Goal: Ask a question: Seek information or help from site administrators or community

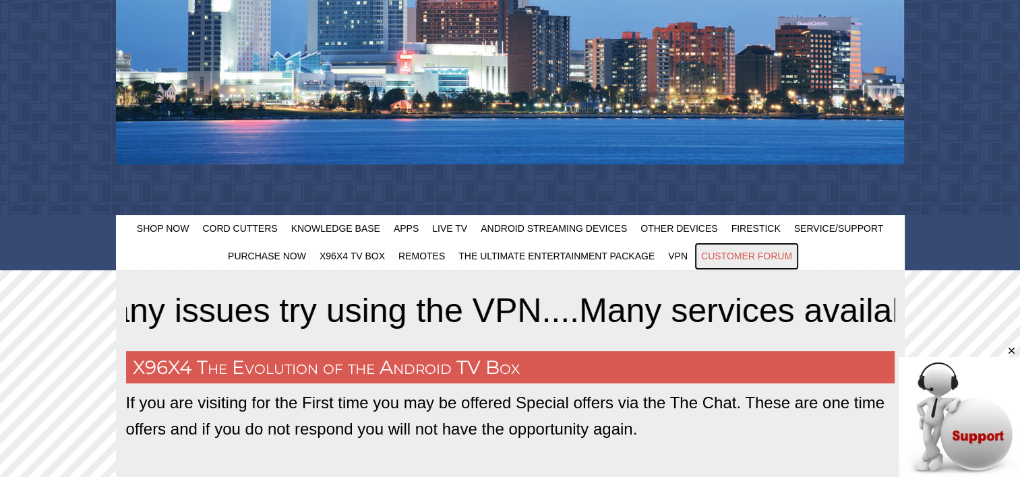
click at [739, 257] on span "Customer Forum" at bounding box center [746, 256] width 91 height 11
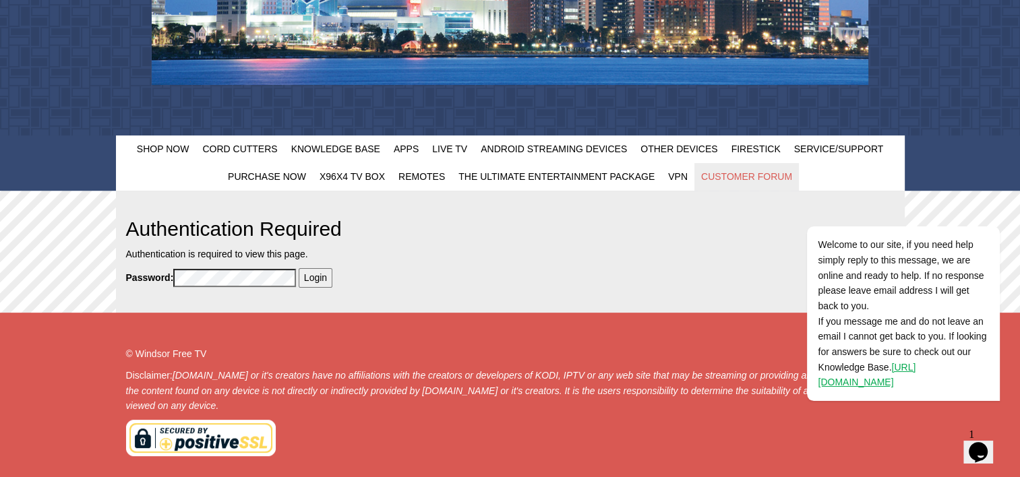
scroll to position [469, 0]
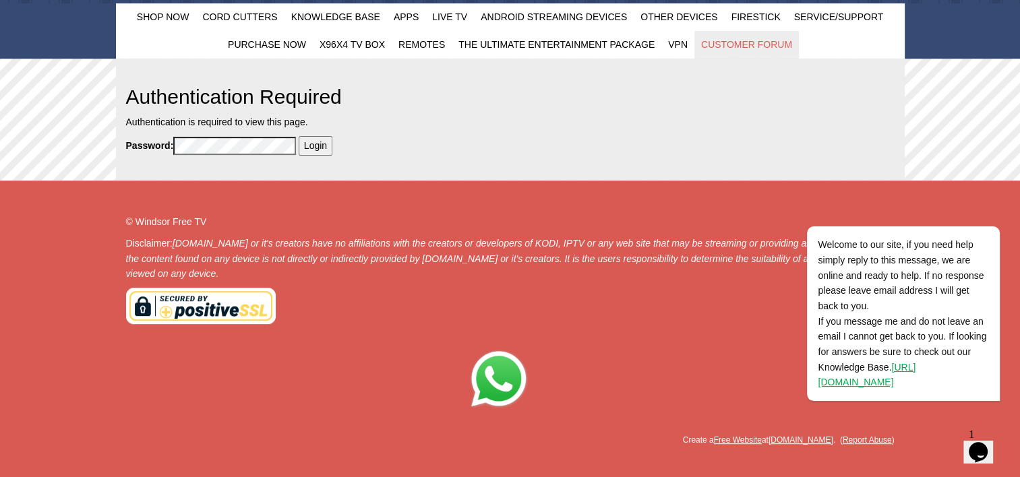
click at [314, 146] on input "Login" at bounding box center [316, 145] width 34 height 19
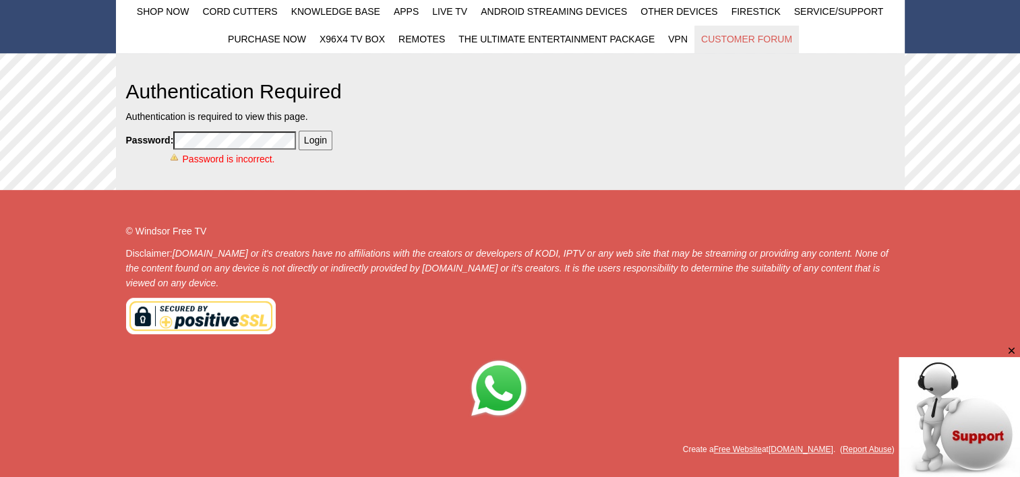
scroll to position [485, 0]
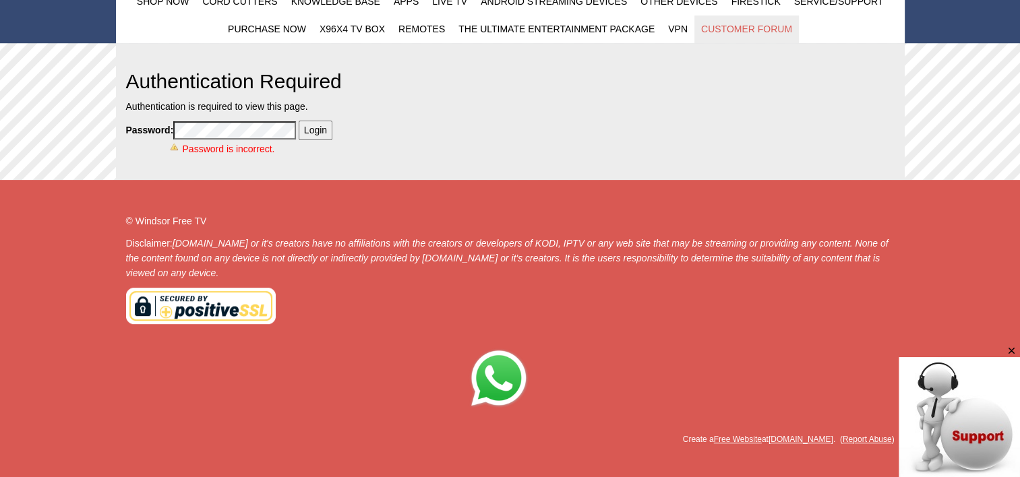
click at [135, 129] on div "Password: Login Password is incorrect." at bounding box center [411, 139] width 571 height 36
click at [311, 133] on input "Login" at bounding box center [316, 130] width 34 height 19
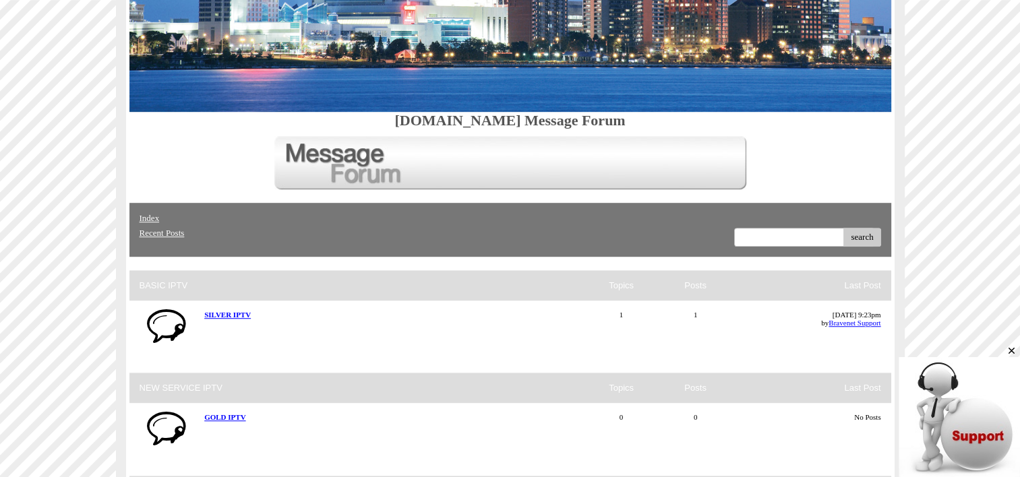
scroll to position [921, 0]
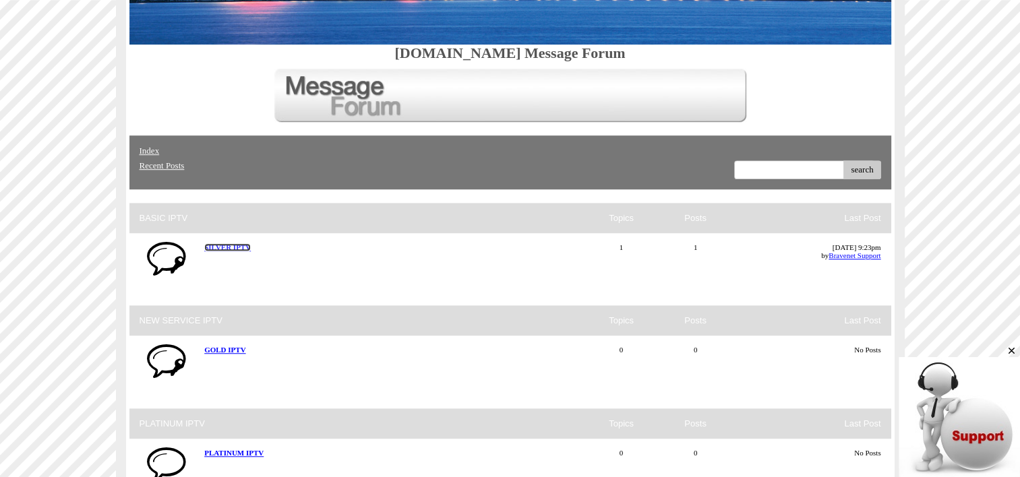
click at [224, 248] on strong "SILVER IPTV" at bounding box center [227, 247] width 46 height 8
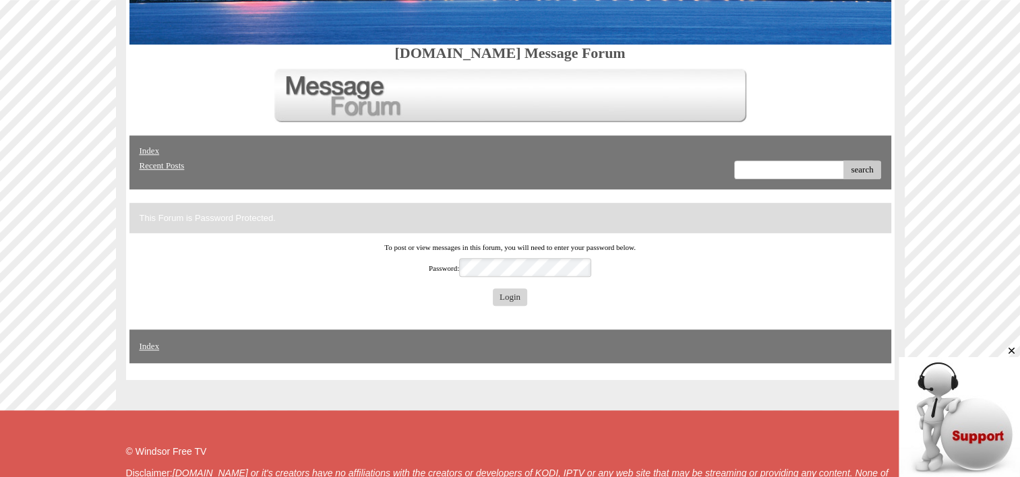
click at [501, 294] on input "Login" at bounding box center [510, 297] width 34 height 18
click at [512, 299] on input "Login" at bounding box center [510, 297] width 34 height 18
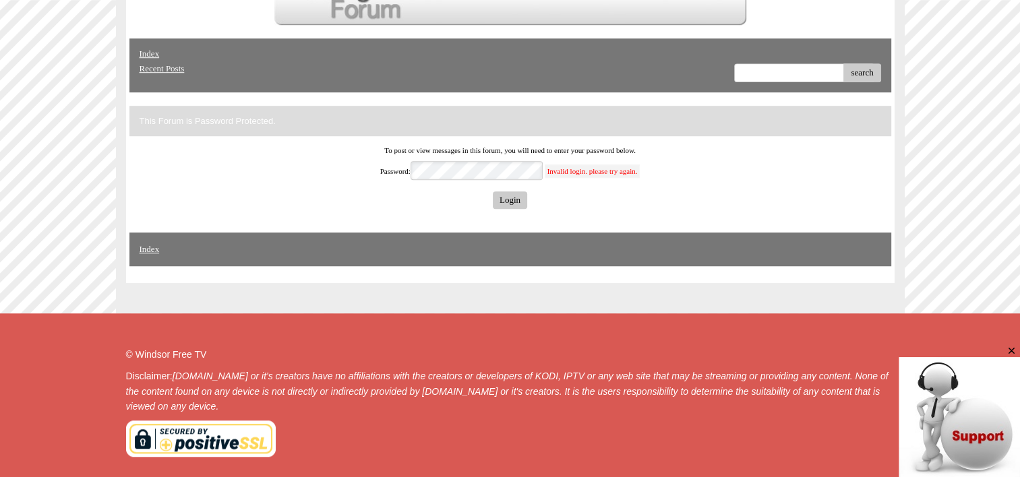
scroll to position [988, 0]
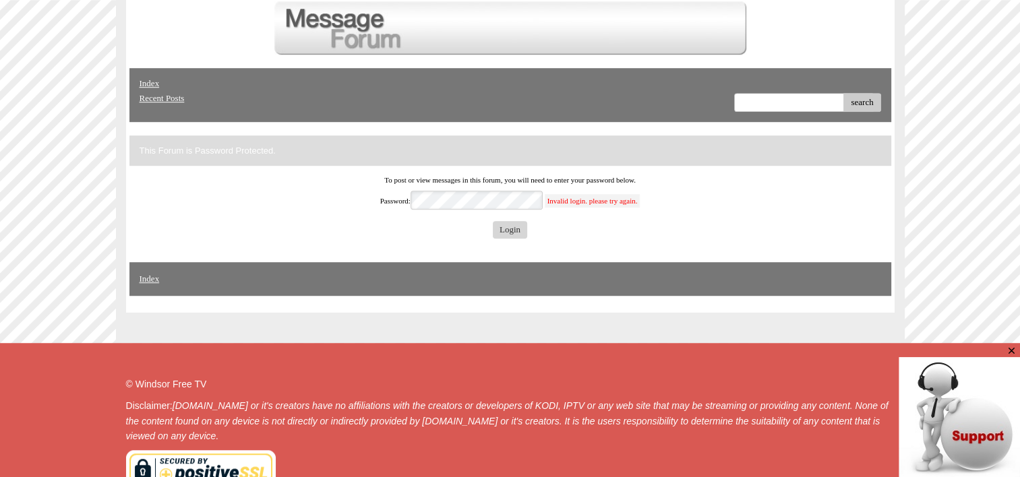
click at [507, 223] on input "Login" at bounding box center [510, 230] width 34 height 18
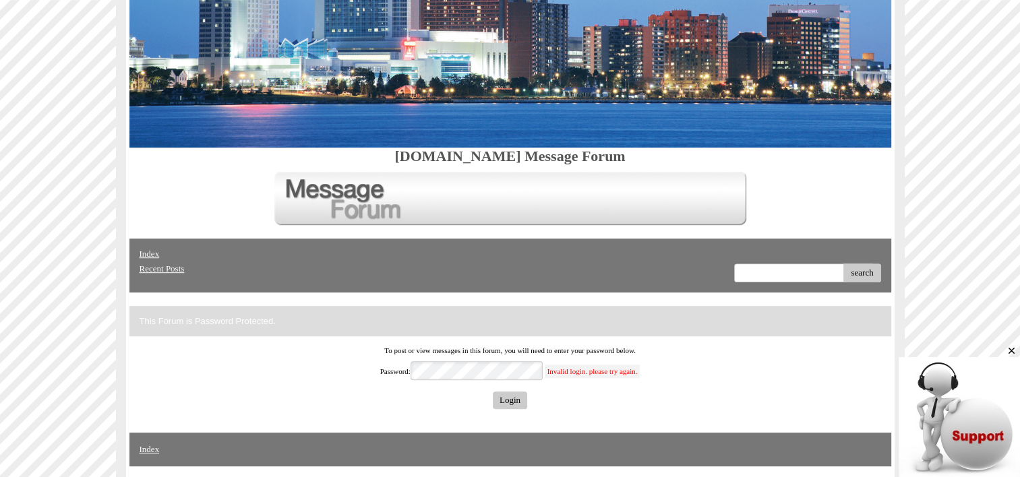
scroll to position [786, 0]
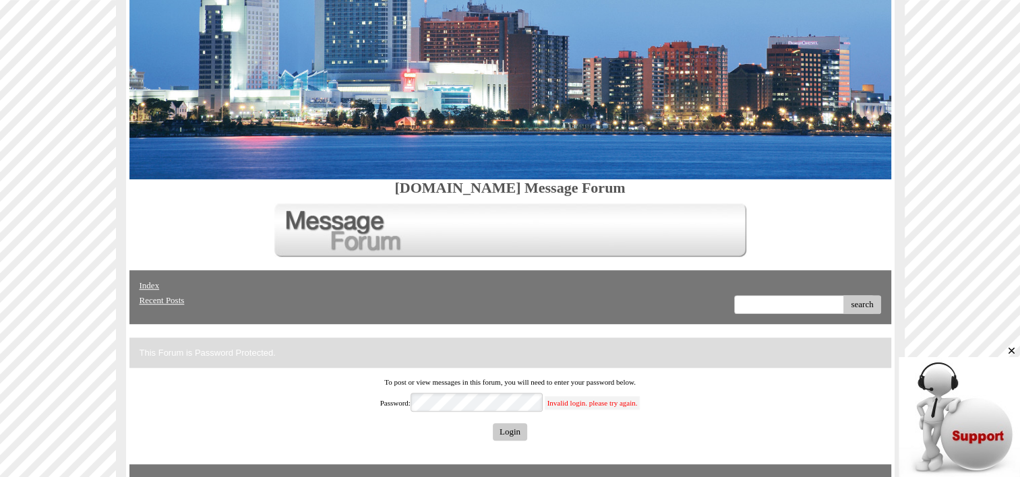
click at [383, 399] on label "Password:" at bounding box center [461, 402] width 162 height 19
click at [507, 434] on input "Login" at bounding box center [510, 432] width 34 height 18
click at [380, 404] on label "Password:" at bounding box center [461, 402] width 162 height 19
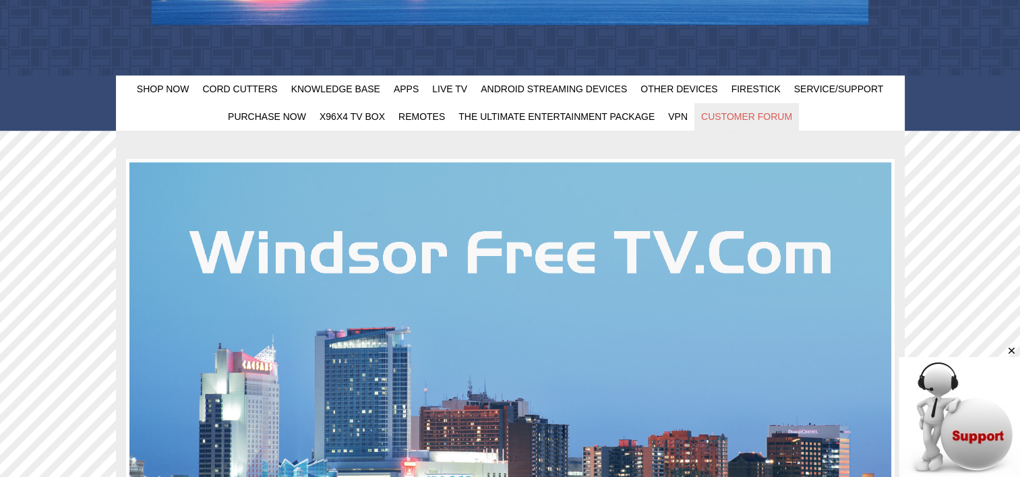
scroll to position [381, 0]
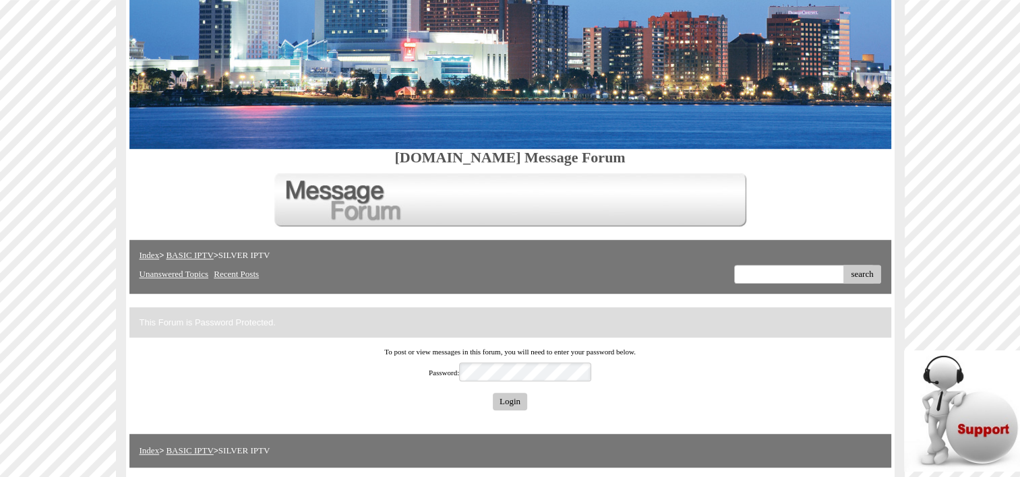
scroll to position [853, 0]
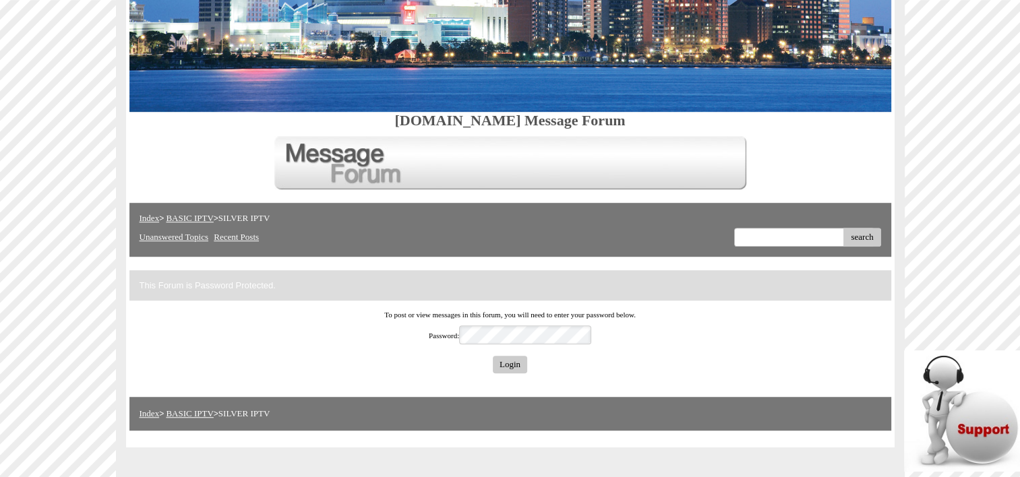
click at [212, 283] on div "This Forum is Password Protected." at bounding box center [509, 285] width 761 height 30
click at [259, 235] on link "Recent Posts" at bounding box center [236, 237] width 45 height 10
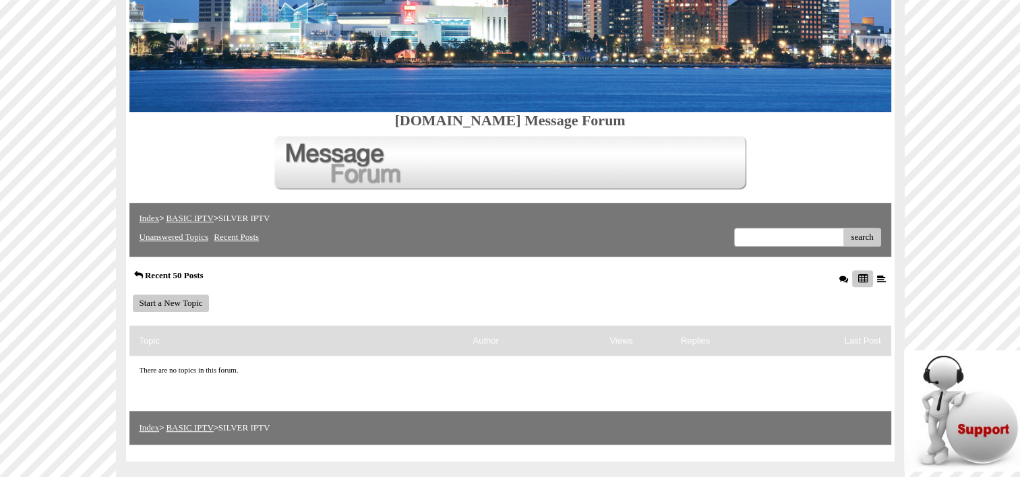
click at [270, 218] on span "SILVER IPTV" at bounding box center [243, 218] width 51 height 10
click at [202, 219] on link "BASIC IPTV" at bounding box center [189, 218] width 47 height 10
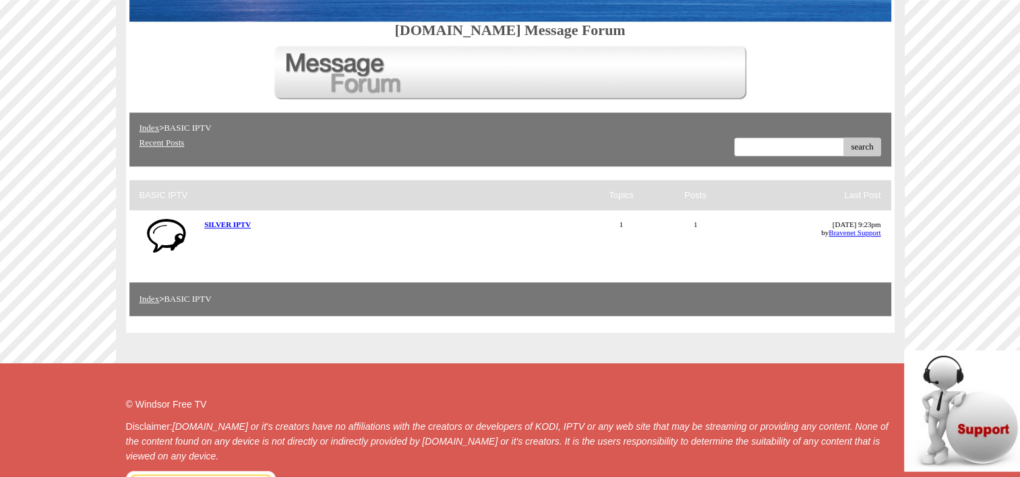
scroll to position [921, 0]
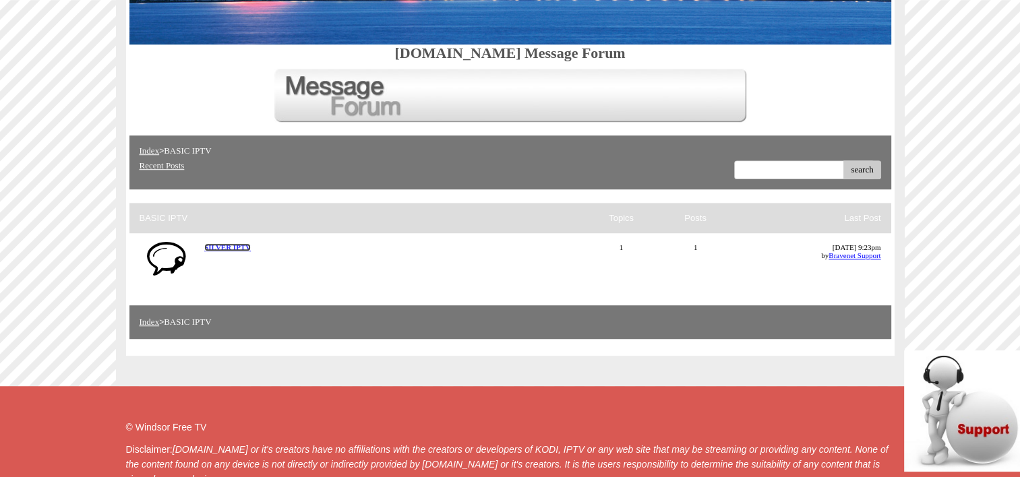
click at [218, 243] on strong "SILVER IPTV" at bounding box center [227, 247] width 46 height 8
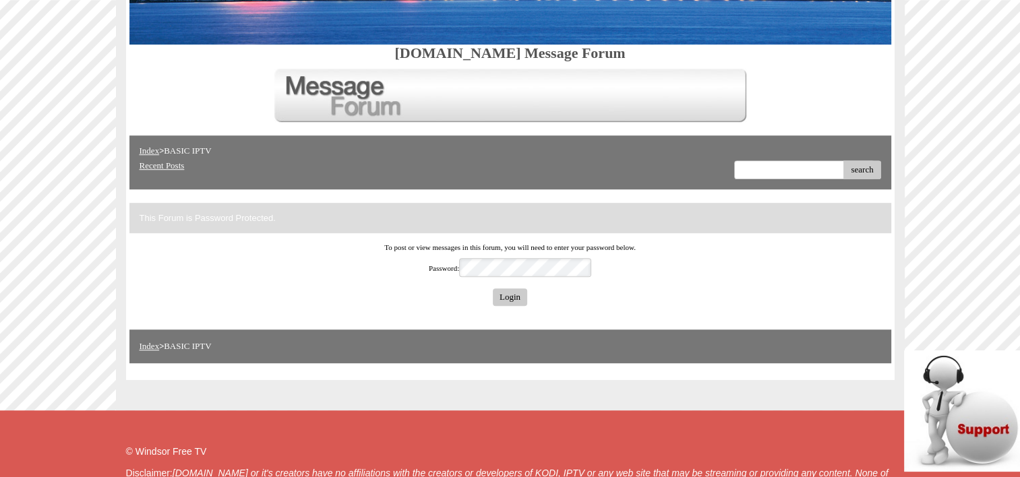
click at [221, 159] on div "Menu Index > BASIC IPTV > SILVER IPTV Unanswered Topics Recent Posts Index > BA…" at bounding box center [509, 162] width 761 height 54
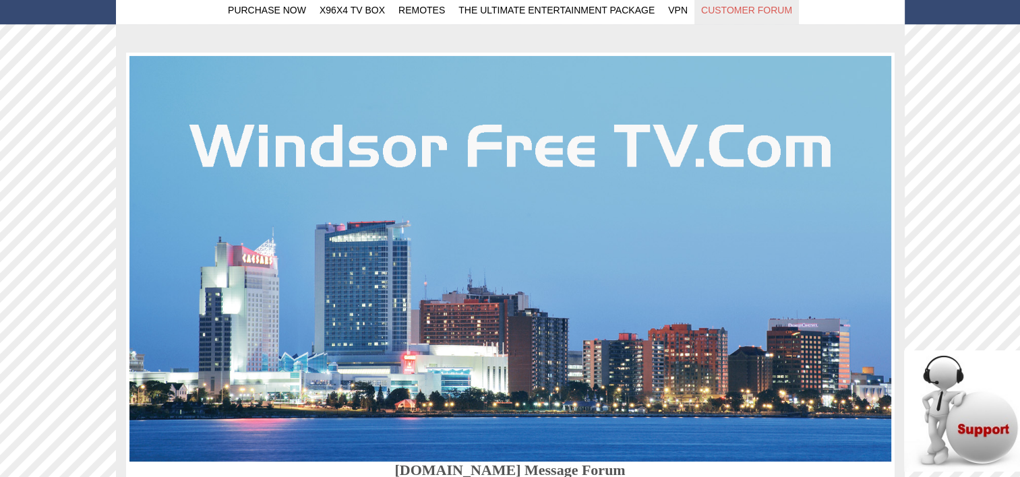
scroll to position [449, 0]
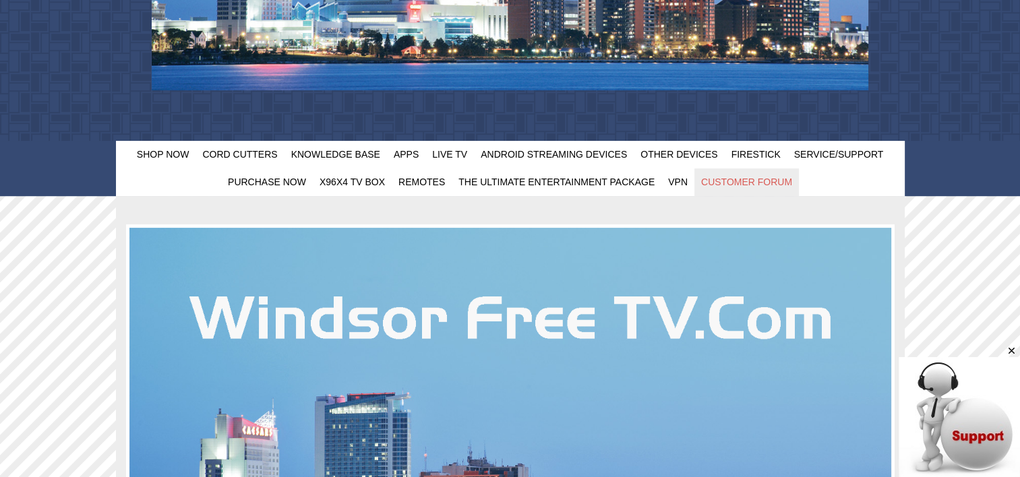
scroll to position [286, 0]
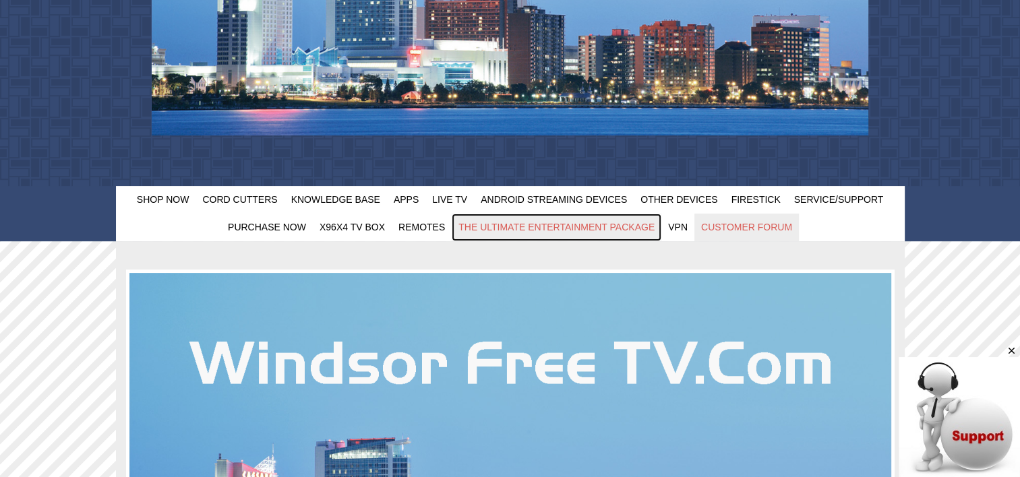
click at [637, 226] on span "The Ultimate Entertainment Package" at bounding box center [556, 227] width 196 height 11
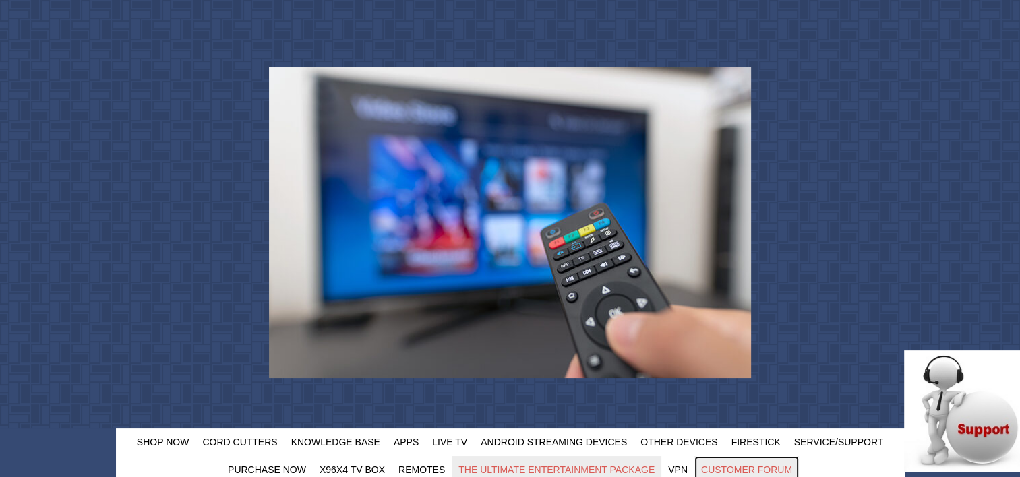
click at [755, 464] on span "Customer Forum" at bounding box center [746, 469] width 91 height 11
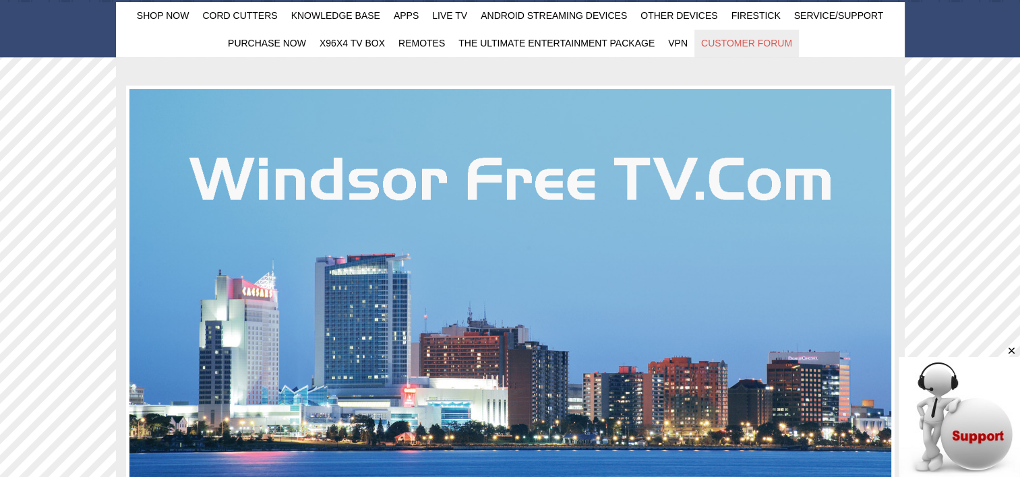
scroll to position [403, 0]
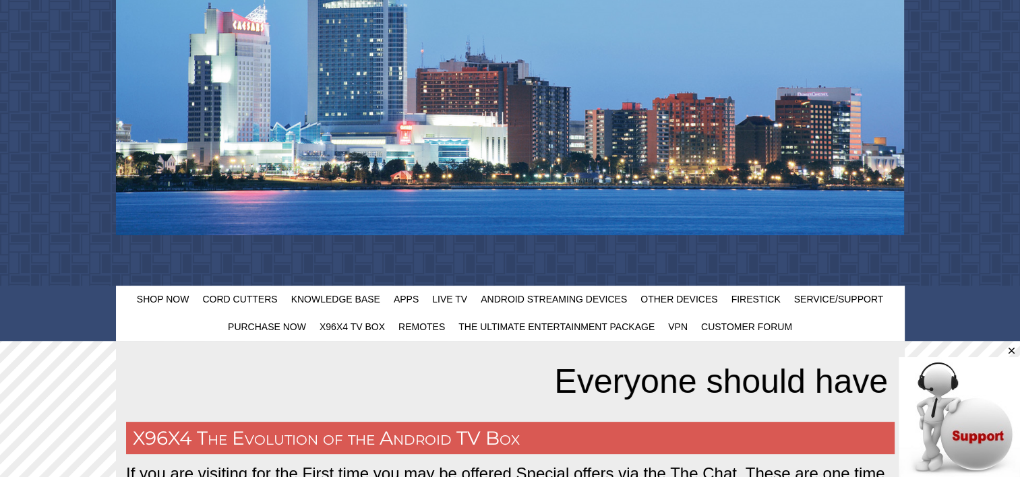
scroll to position [270, 0]
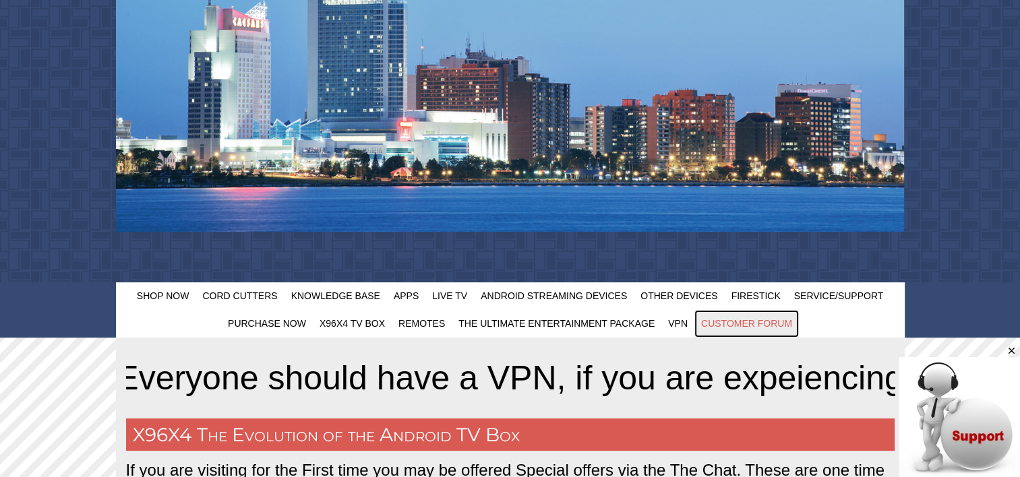
click at [748, 323] on span "Customer Forum" at bounding box center [746, 323] width 91 height 11
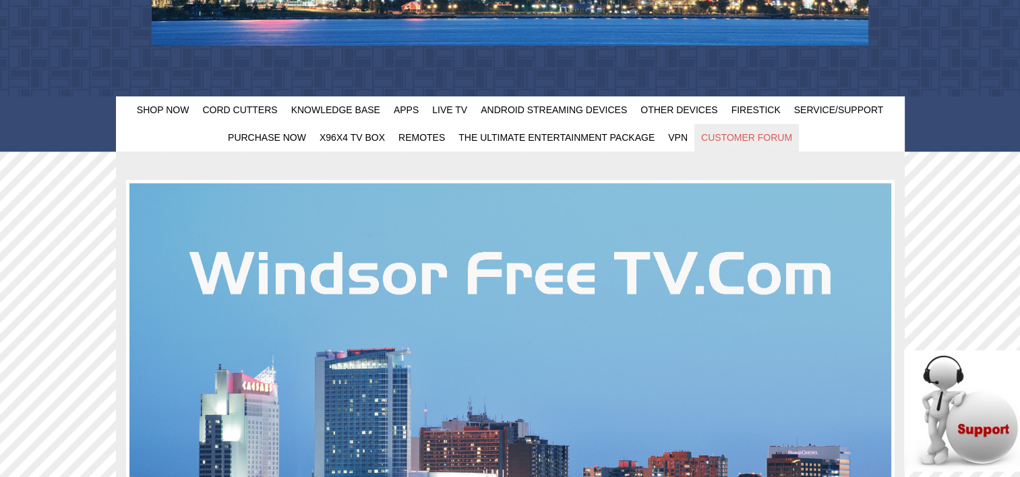
scroll to position [381, 0]
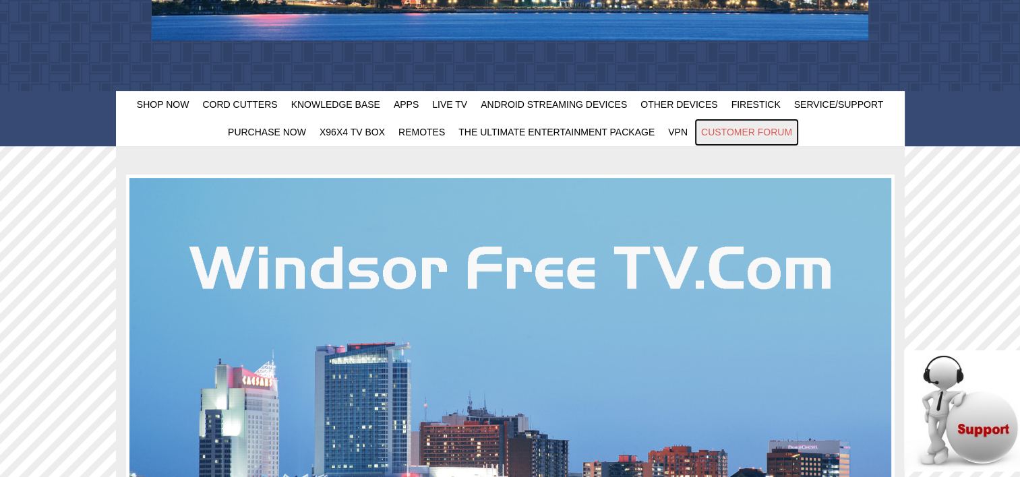
click at [735, 131] on span "Customer Forum" at bounding box center [746, 132] width 91 height 11
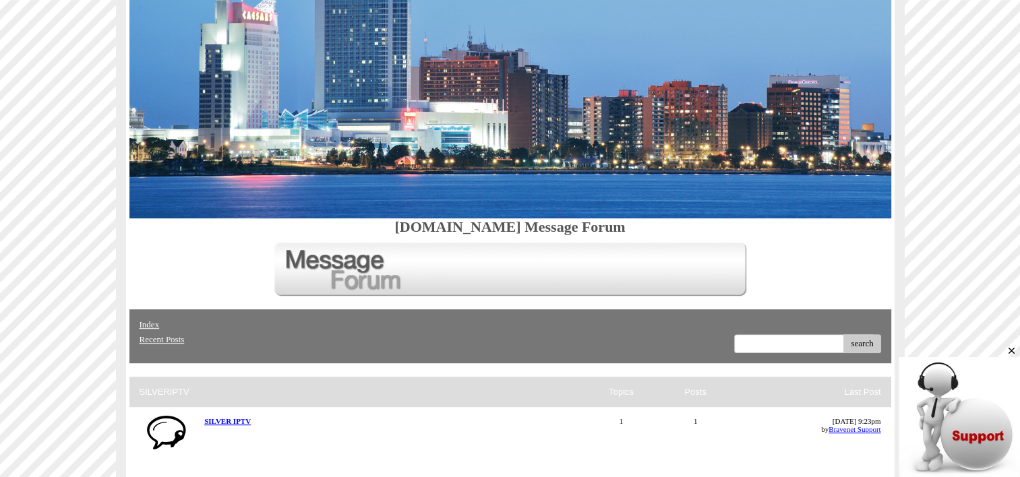
scroll to position [679, 0]
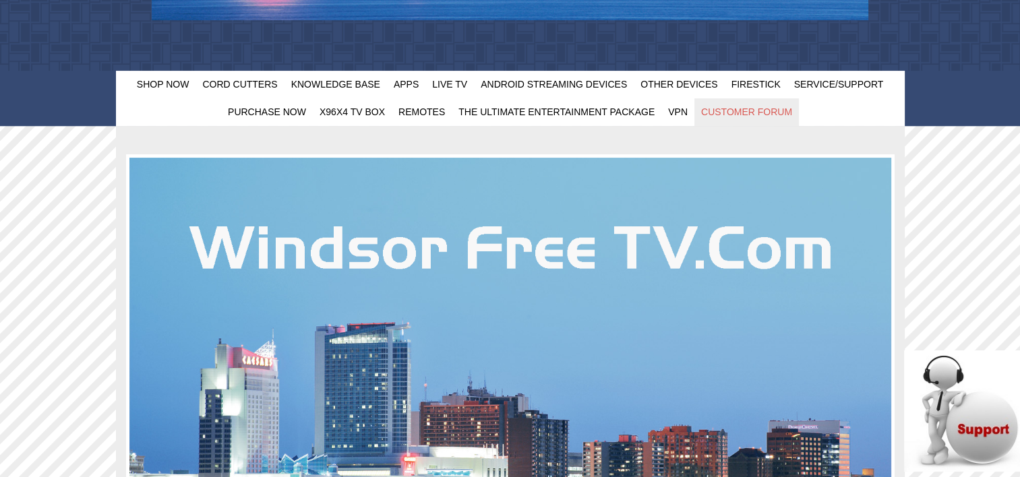
scroll to position [381, 0]
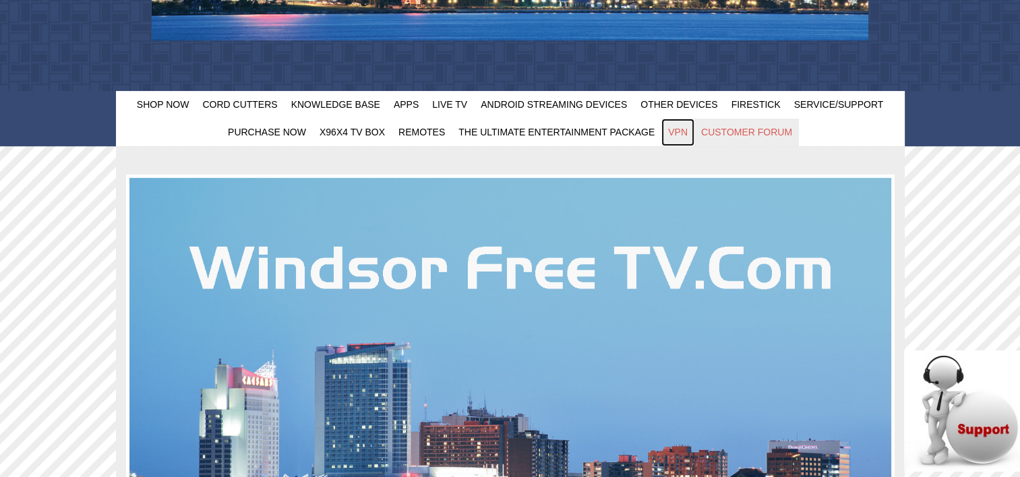
click at [674, 133] on span "VPN" at bounding box center [678, 132] width 20 height 11
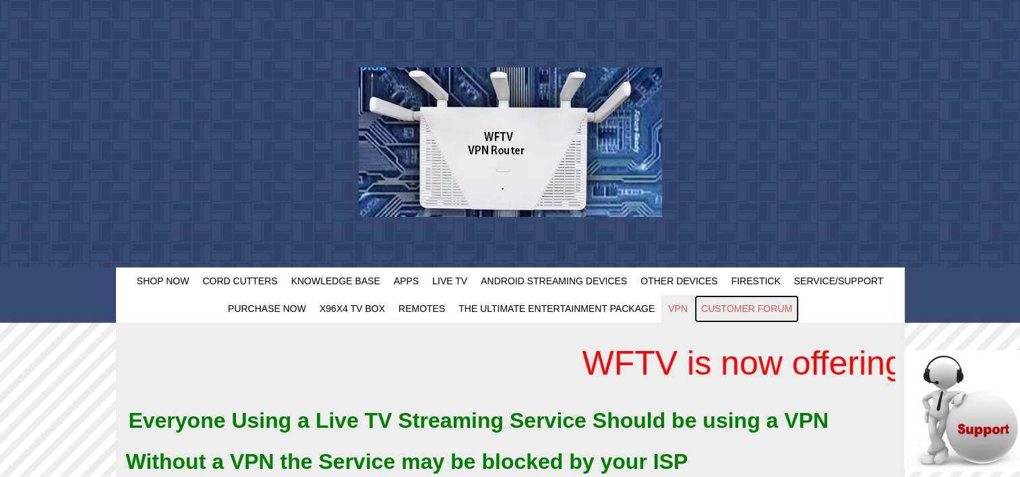
click at [724, 303] on span "Customer Forum" at bounding box center [746, 308] width 91 height 11
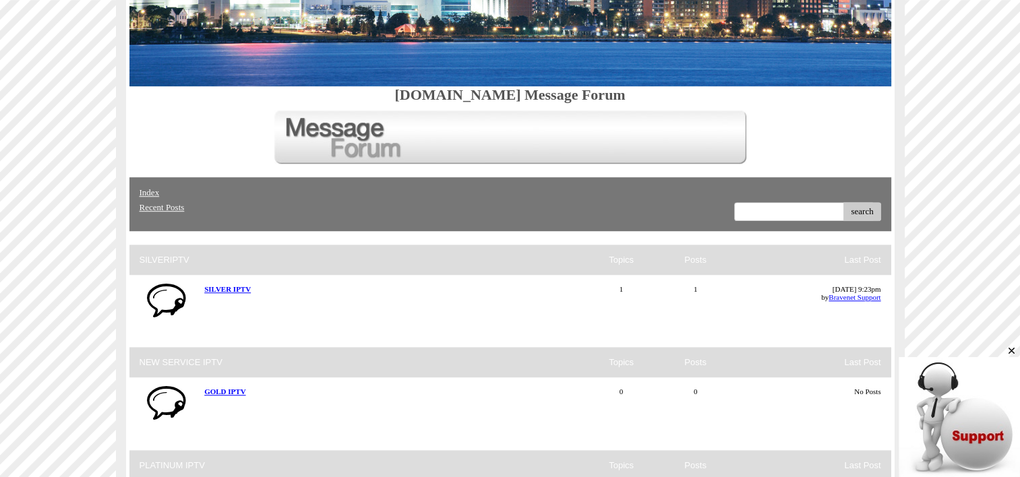
scroll to position [855, 0]
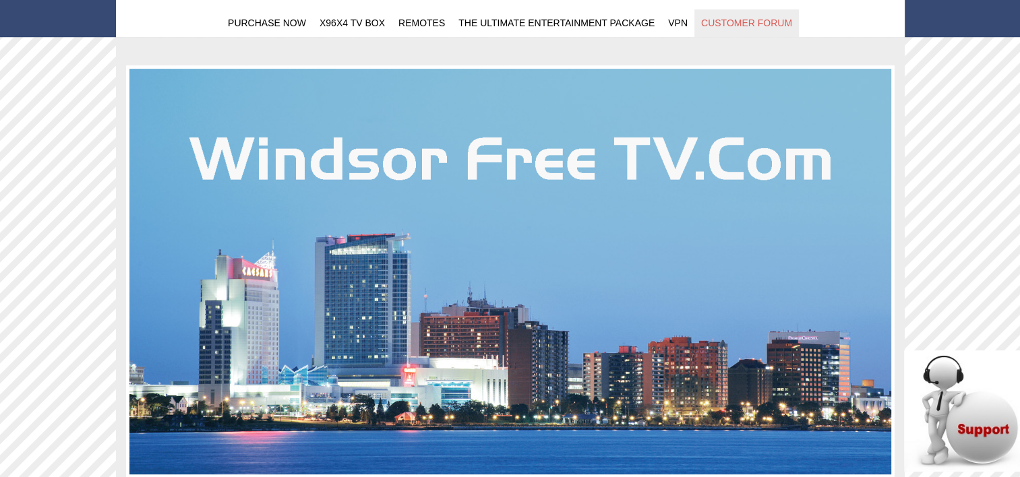
scroll to position [472, 0]
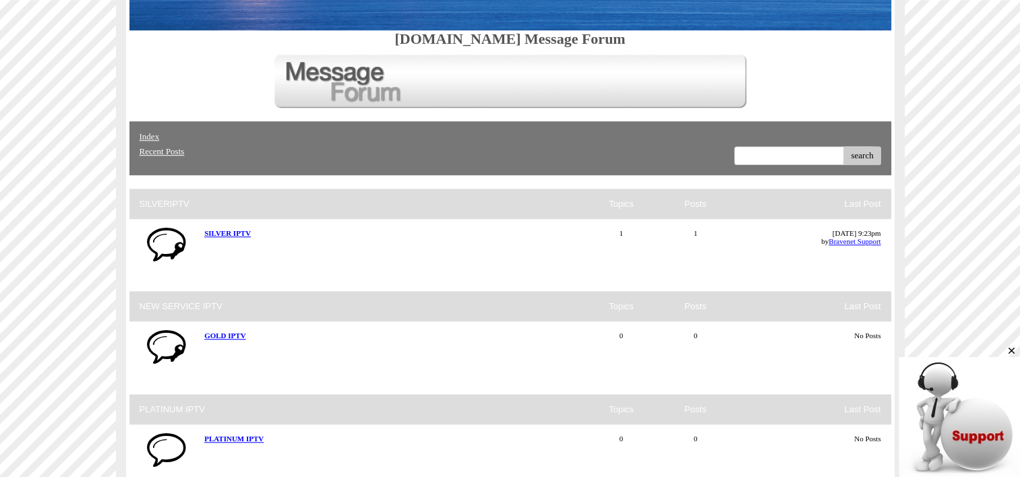
scroll to position [853, 0]
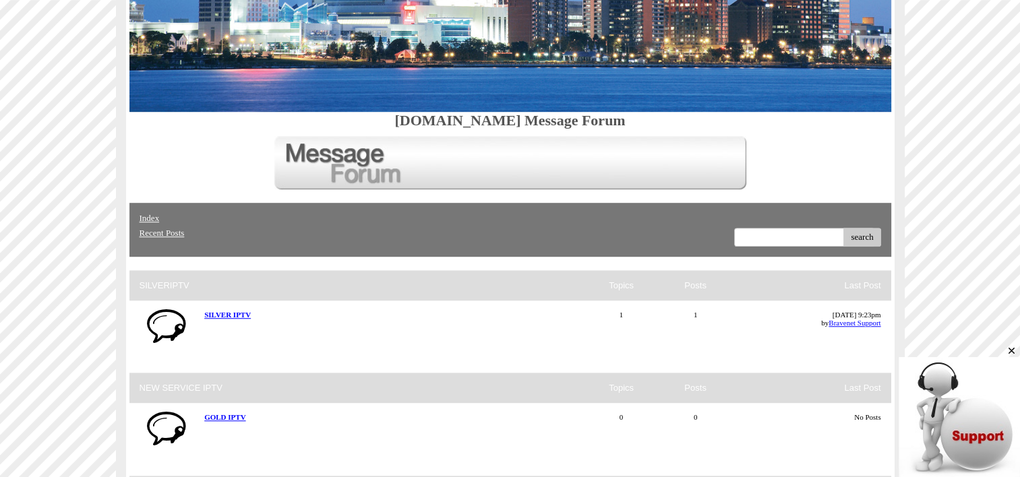
click at [472, 163] on img at bounding box center [510, 162] width 472 height 53
click at [376, 162] on img at bounding box center [510, 162] width 472 height 53
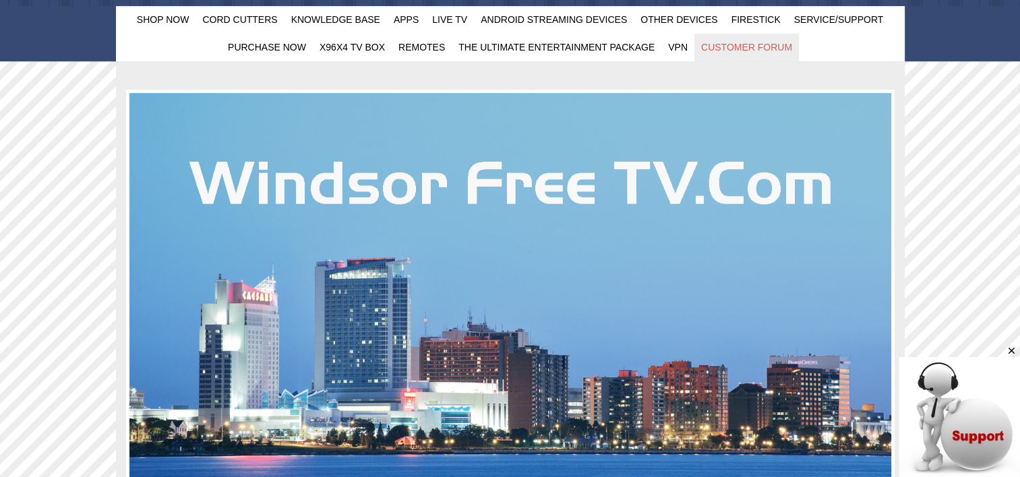
scroll to position [314, 0]
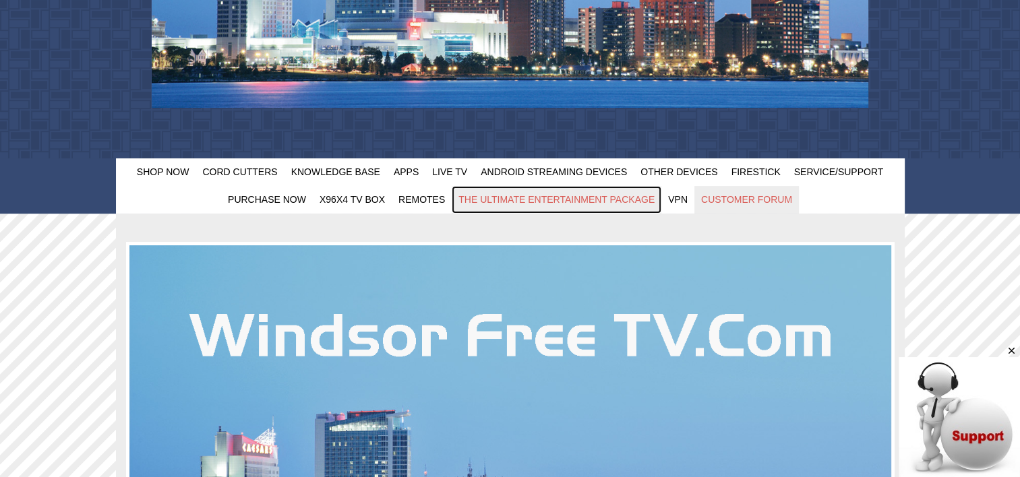
click at [499, 195] on span "The Ultimate Entertainment Package" at bounding box center [556, 199] width 196 height 11
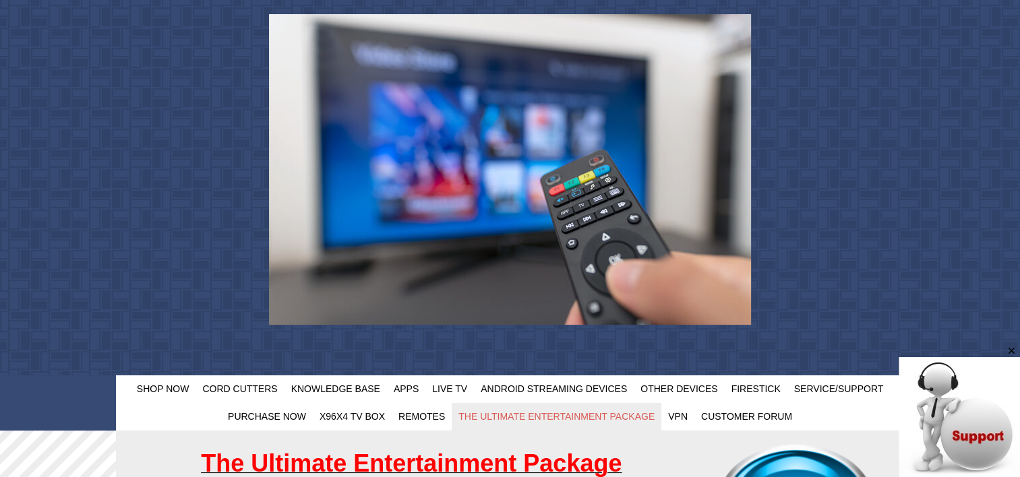
scroll to position [202, 0]
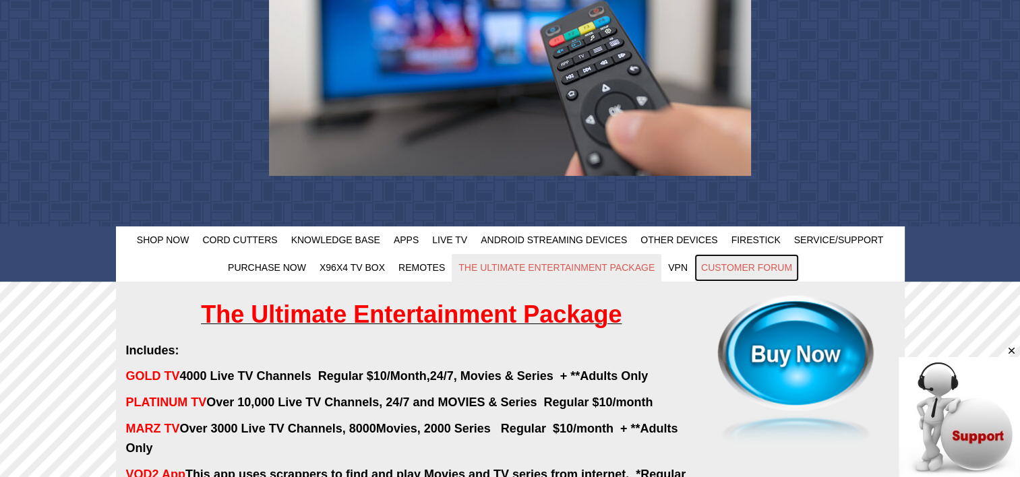
click at [747, 267] on span "Customer Forum" at bounding box center [746, 267] width 91 height 11
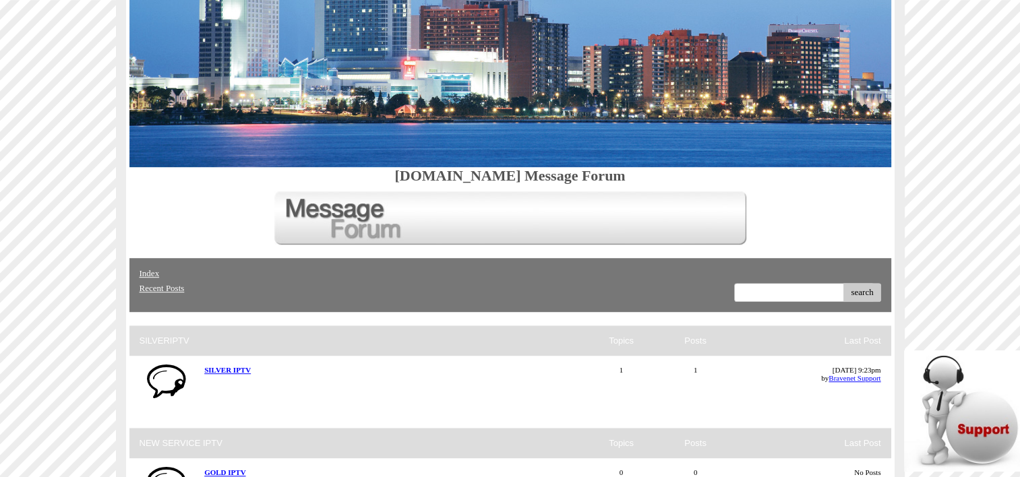
scroll to position [786, 0]
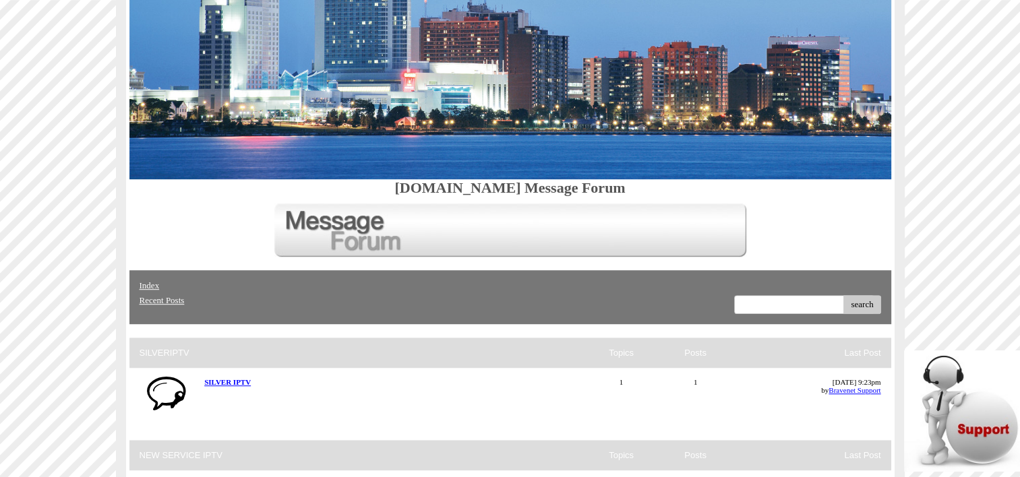
click at [753, 295] on input "text" at bounding box center [804, 304] width 140 height 19
type input "help"
click at [843, 295] on button "search" at bounding box center [861, 304] width 37 height 19
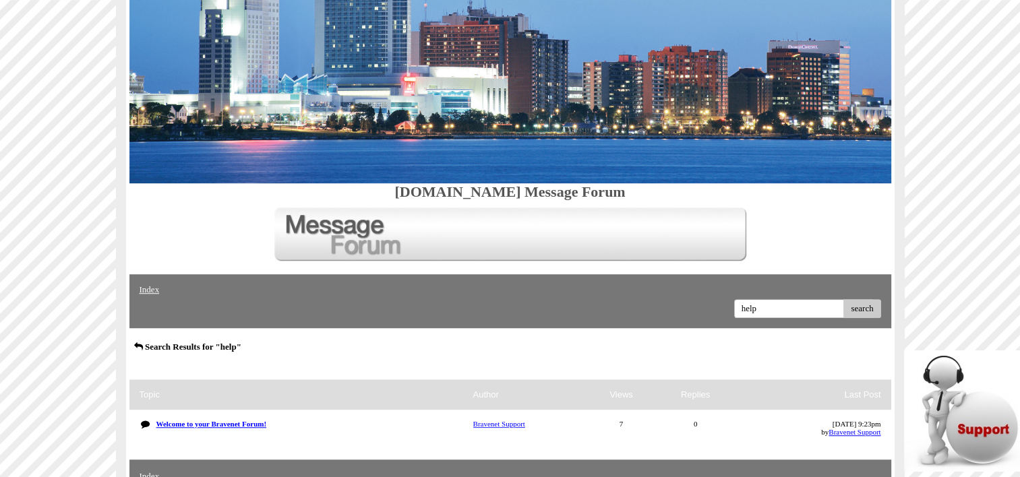
scroll to position [921, 0]
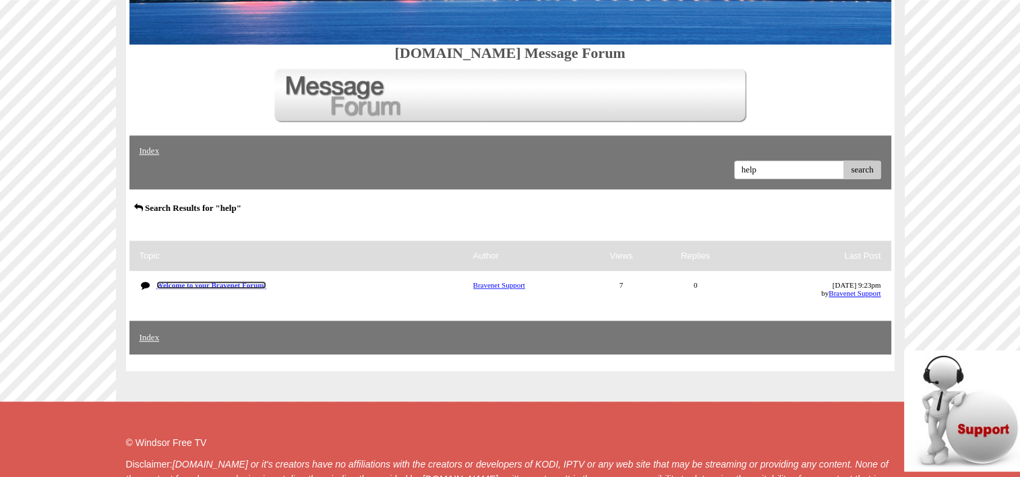
click at [232, 281] on strong "Welcome to your Bravenet Forum!" at bounding box center [211, 285] width 111 height 8
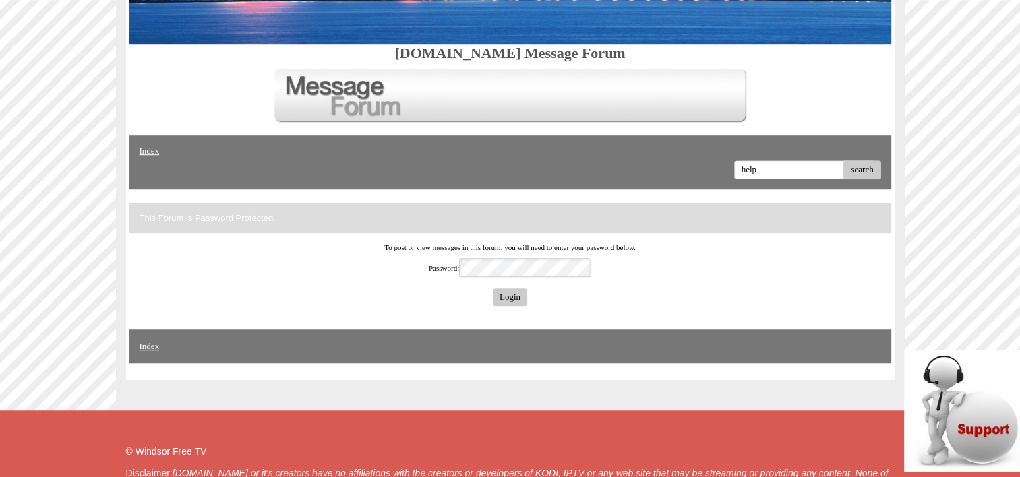
click at [493, 288] on input "Login" at bounding box center [510, 297] width 34 height 18
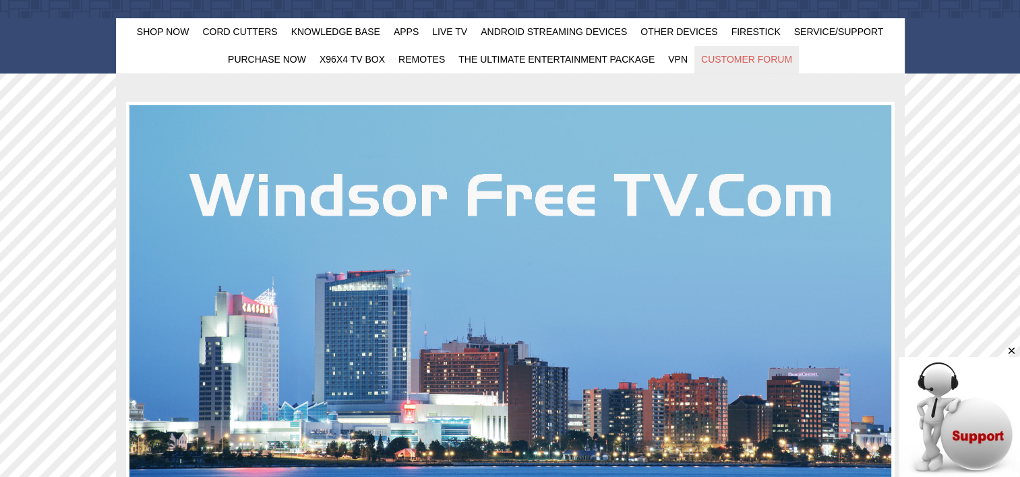
scroll to position [314, 0]
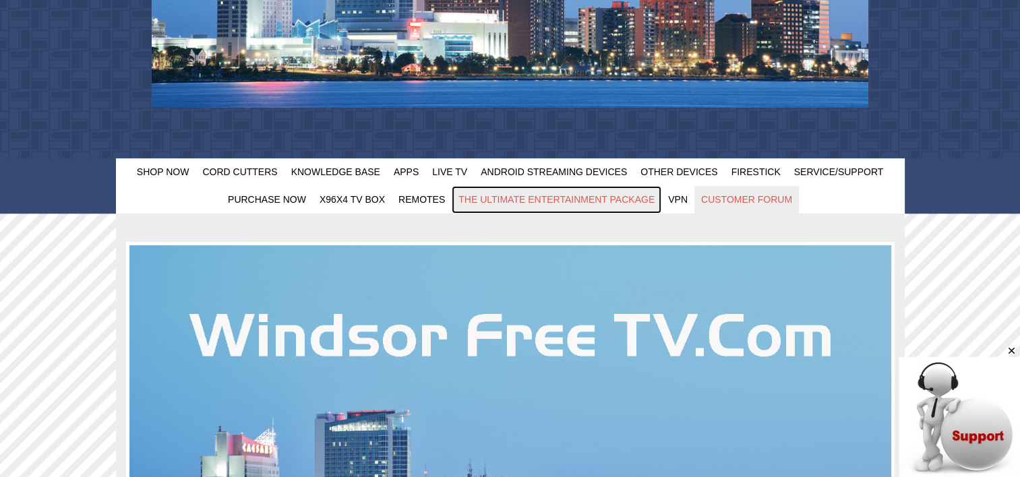
click at [505, 201] on span "The Ultimate Entertainment Package" at bounding box center [556, 199] width 196 height 11
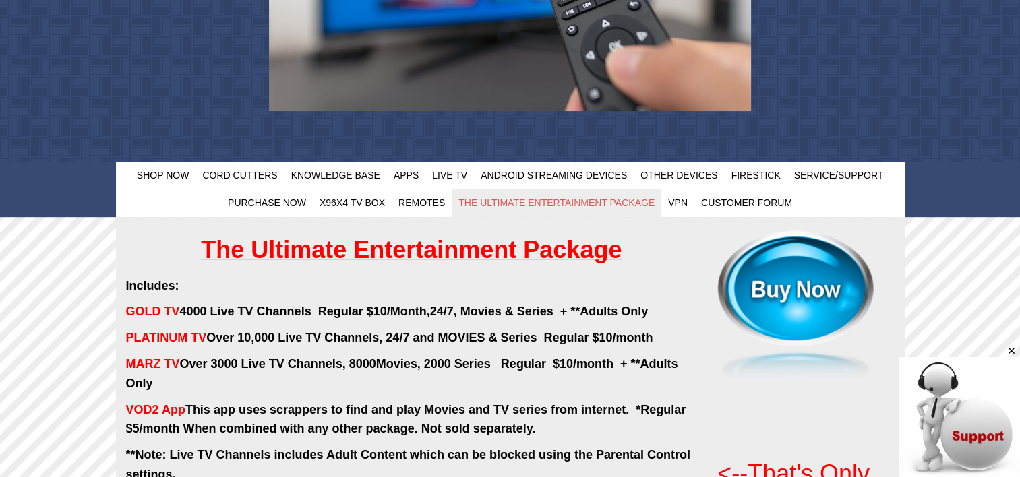
scroll to position [270, 0]
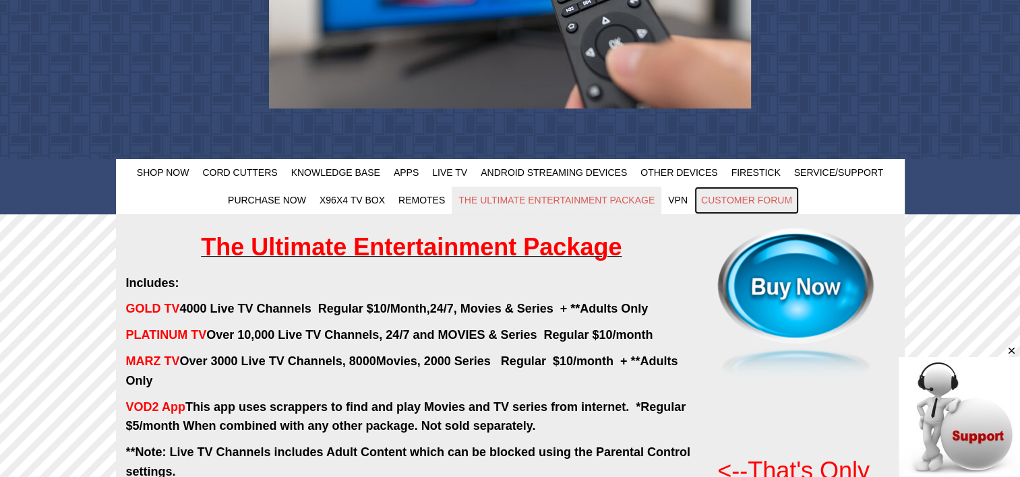
click at [718, 197] on span "Customer Forum" at bounding box center [746, 200] width 91 height 11
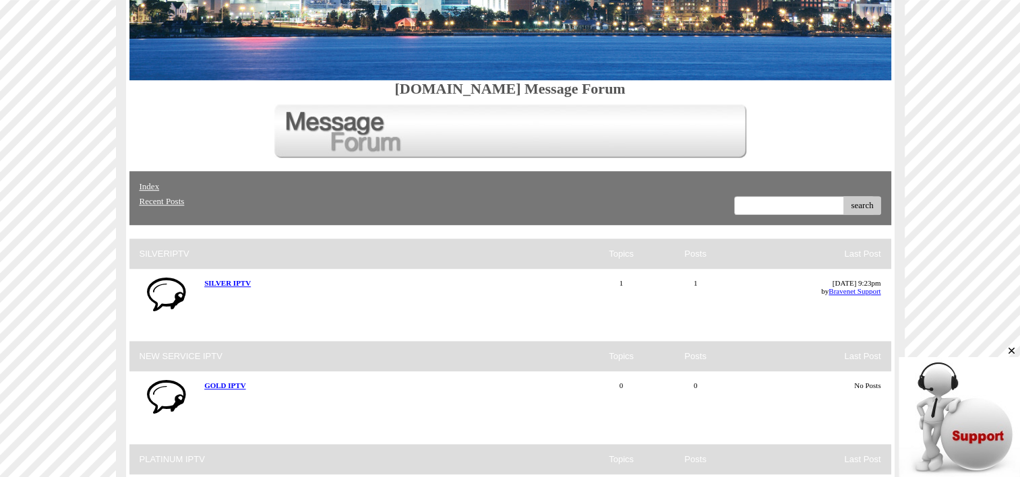
scroll to position [853, 0]
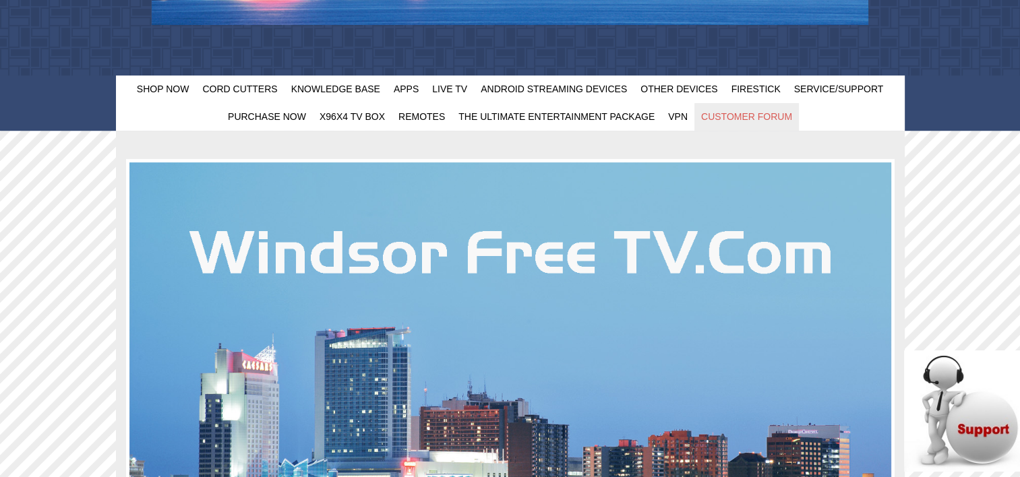
scroll to position [394, 0]
